Goal: Information Seeking & Learning: Understand process/instructions

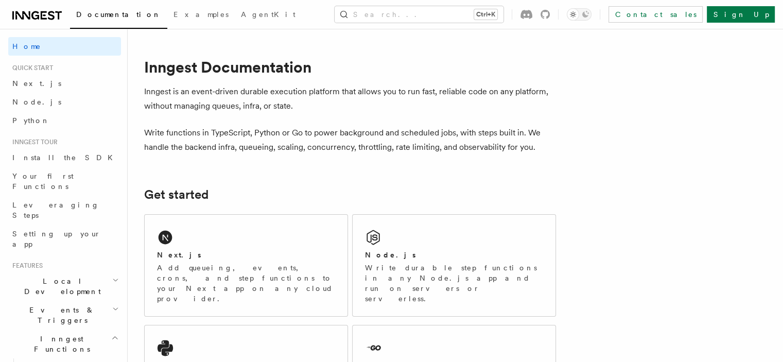
click at [220, 102] on p "Inngest is an event-driven durable execution platform that allows you to run fa…" at bounding box center [350, 98] width 412 height 29
drag, startPoint x: 0, startPoint y: 0, endPoint x: 220, endPoint y: 102, distance: 243.0
click at [220, 102] on p "Inngest is an event-driven durable execution platform that allows you to run fa…" at bounding box center [350, 98] width 412 height 29
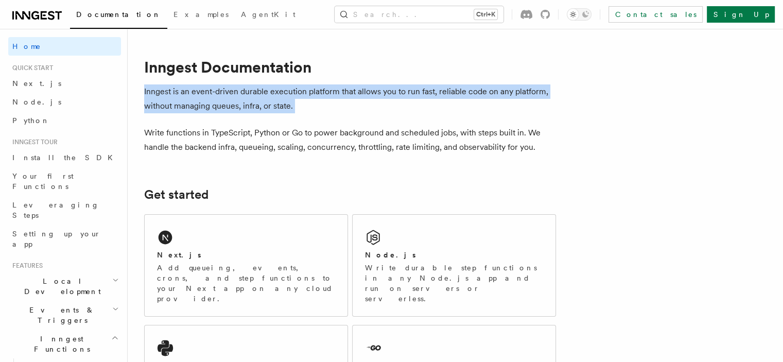
click at [220, 102] on p "Inngest is an event-driven durable execution platform that allows you to run fa…" at bounding box center [350, 98] width 412 height 29
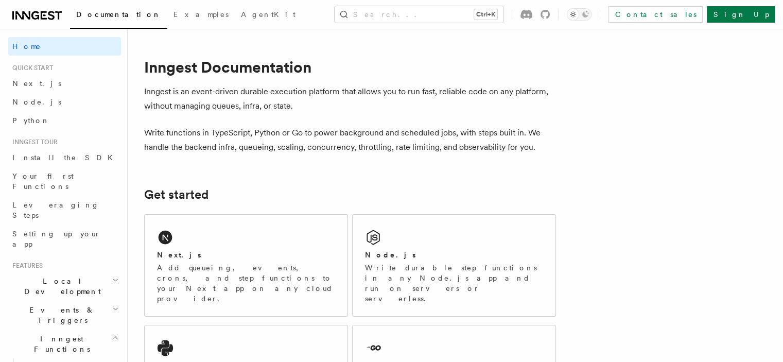
click at [243, 142] on p "Write functions in TypeScript, Python or Go to power background and scheduled j…" at bounding box center [350, 140] width 412 height 29
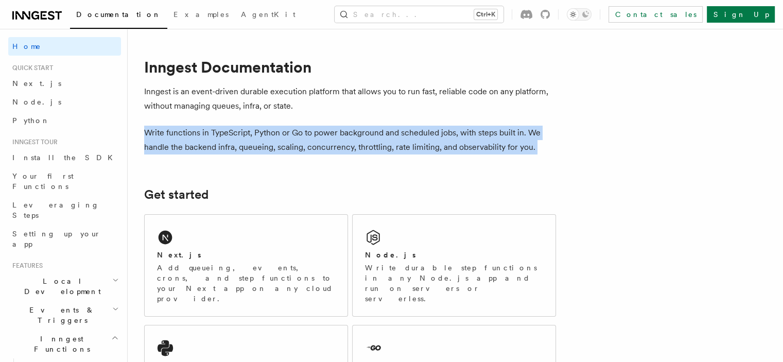
click at [243, 142] on p "Write functions in TypeScript, Python or Go to power background and scheduled j…" at bounding box center [350, 140] width 412 height 29
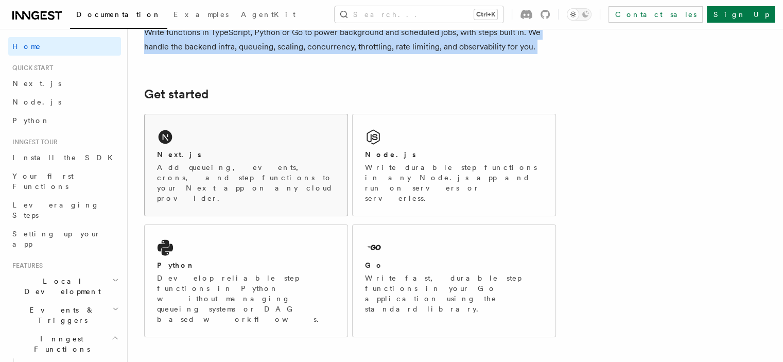
scroll to position [158, 0]
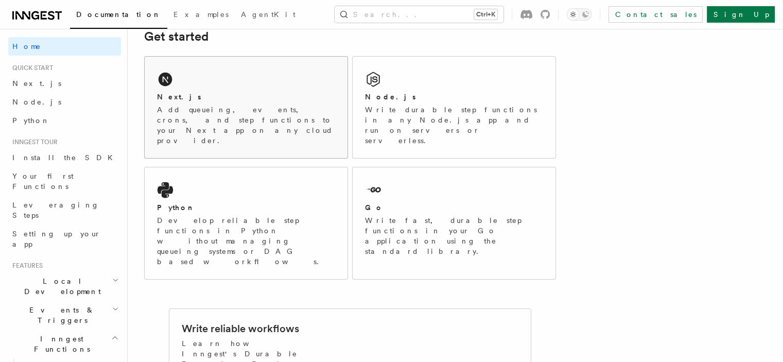
click at [220, 112] on p "Add queueing, events, crons, and step functions to your Next app on any cloud p…" at bounding box center [246, 125] width 178 height 41
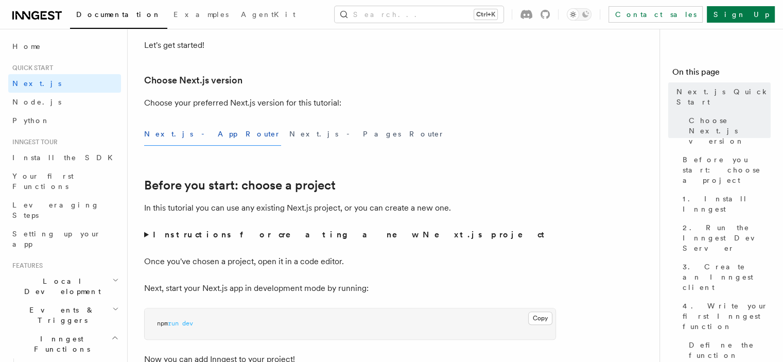
scroll to position [216, 0]
click at [227, 208] on p "In this tutorial you can use any existing Next.js project, or you can create a …" at bounding box center [350, 207] width 412 height 14
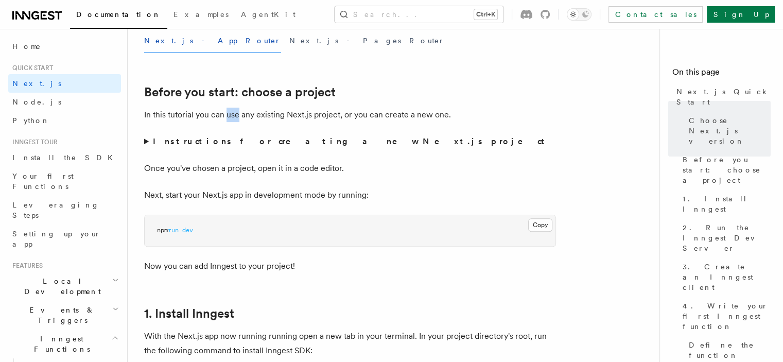
scroll to position [309, 0]
click at [144, 139] on summary "Instructions for creating a new Next.js project" at bounding box center [350, 141] width 412 height 14
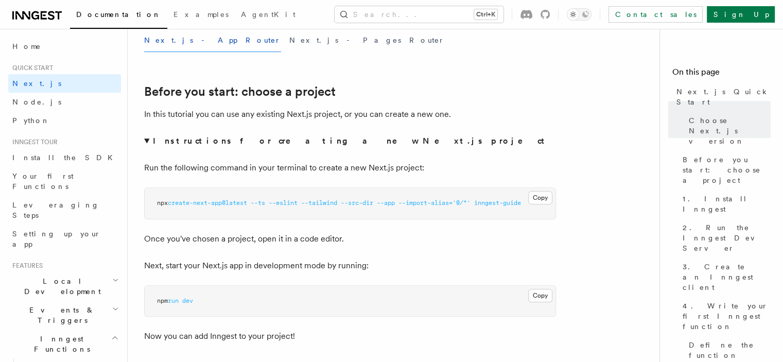
drag, startPoint x: 205, startPoint y: 229, endPoint x: 260, endPoint y: 228, distance: 54.6
click at [145, 141] on summary "Instructions for creating a new Next.js project" at bounding box center [350, 141] width 412 height 14
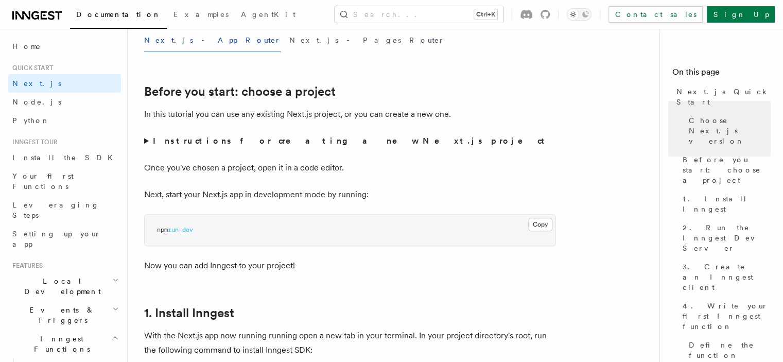
click at [187, 170] on p "Once you've chosen a project, open it in a code editor." at bounding box center [350, 168] width 412 height 14
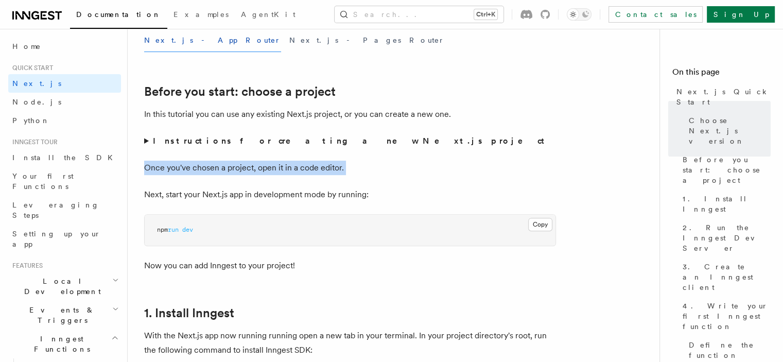
click at [187, 170] on p "Once you've chosen a project, open it in a code editor." at bounding box center [350, 168] width 412 height 14
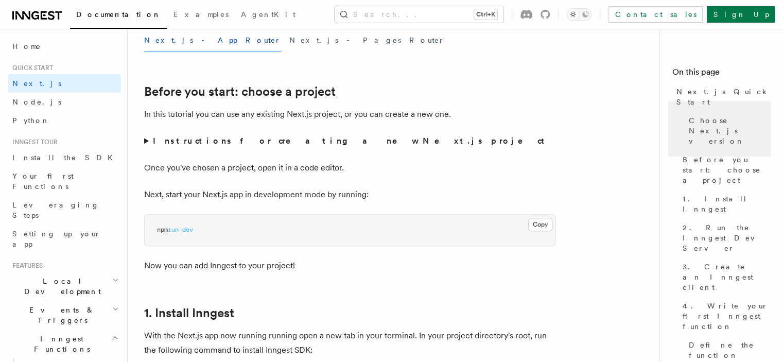
click at [212, 193] on p "Next, start your Next.js app in development mode by running:" at bounding box center [350, 194] width 412 height 14
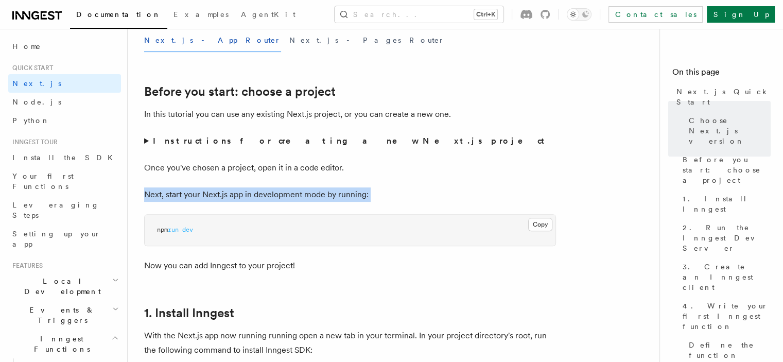
click at [212, 193] on p "Next, start your Next.js app in development mode by running:" at bounding box center [350, 194] width 412 height 14
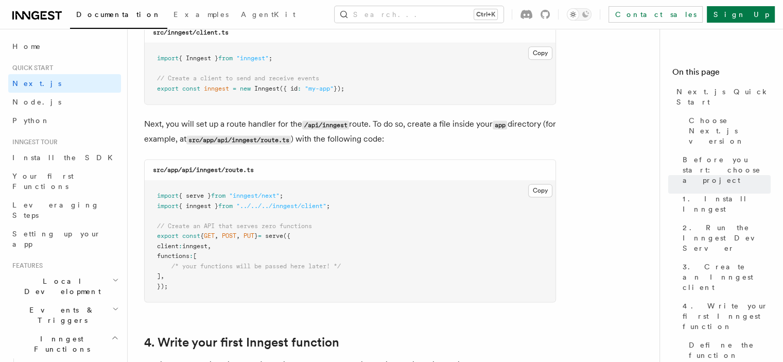
scroll to position [1370, 0]
click at [321, 269] on span "/* your functions will be passed here later! */" at bounding box center [255, 265] width 169 height 7
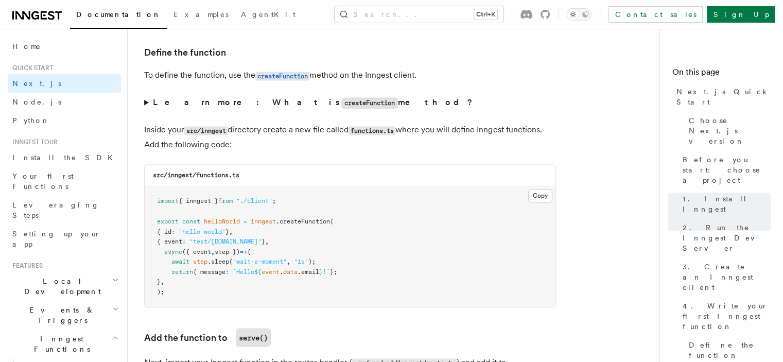
scroll to position [1748, 0]
